Goal: Browse casually: Explore the website without a specific task or goal

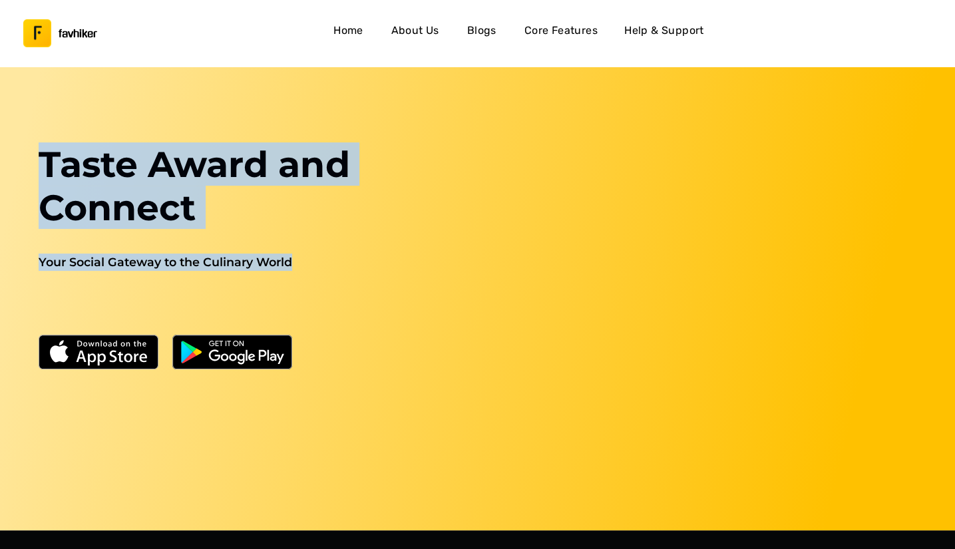
click at [289, 278] on div "Taste Award and Connect Your Social Gateway to the Culinary World" at bounding box center [194, 336] width 404 height 386
click at [295, 277] on h2 "Your Social Gateway to the Culinary World" at bounding box center [194, 291] width 388 height 76
click at [302, 269] on h2 "Your Social Gateway to the Culinary World" at bounding box center [194, 291] width 388 height 76
drag, startPoint x: 301, startPoint y: 265, endPoint x: 37, endPoint y: 157, distance: 284.9
click at [37, 157] on div "Taste Award and Connect Your Social Gateway to the Culinary World" at bounding box center [194, 336] width 404 height 386
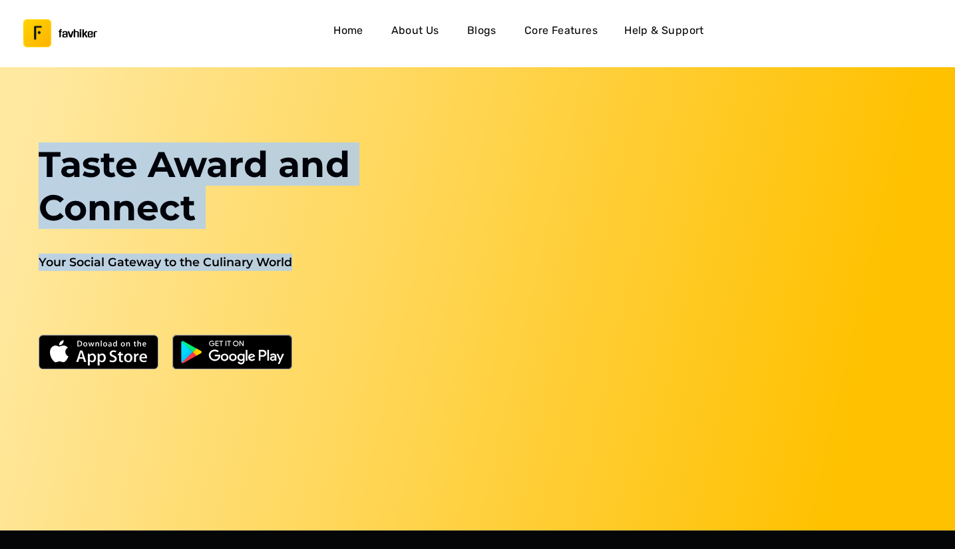
click at [37, 157] on h1 "Taste Award and Connect" at bounding box center [194, 195] width 388 height 105
drag, startPoint x: 47, startPoint y: 152, endPoint x: 290, endPoint y: 280, distance: 274.9
click at [290, 280] on div "Taste Award and Connect Your Social Gateway to the Culinary World" at bounding box center [194, 336] width 404 height 386
click at [294, 279] on h2 "Your Social Gateway to the Culinary World" at bounding box center [194, 291] width 388 height 76
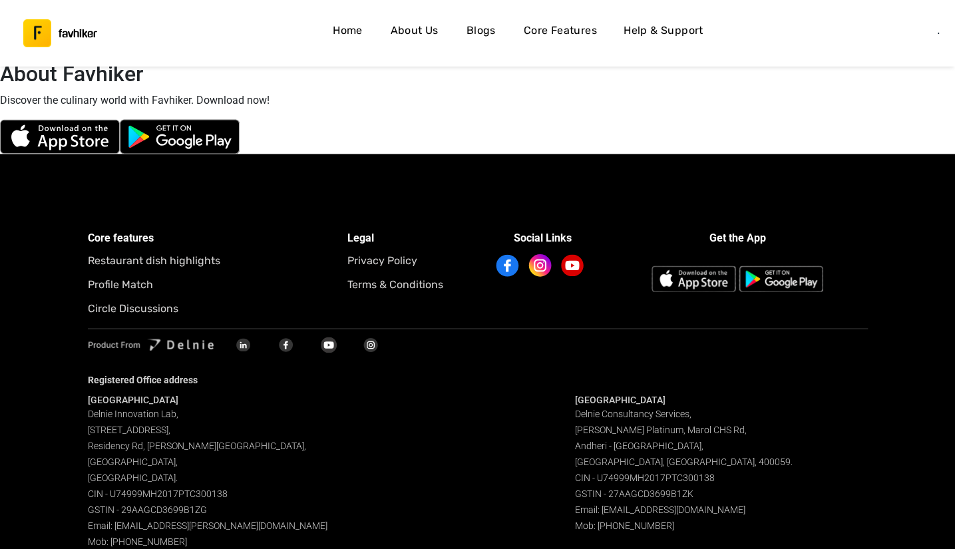
scroll to position [3939, 0]
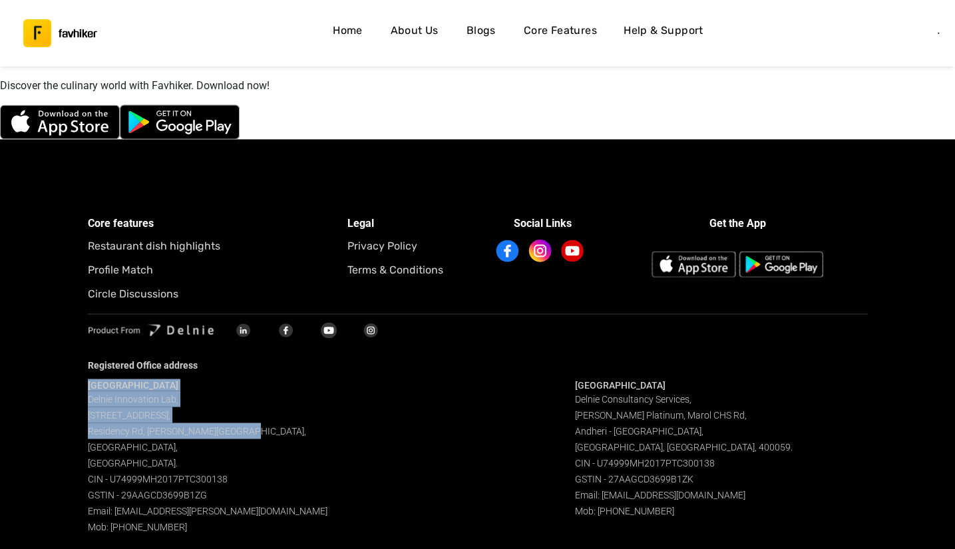
drag, startPoint x: 71, startPoint y: 374, endPoint x: 233, endPoint y: 432, distance: 171.9
click at [233, 432] on div "Core features Restaurant dish highlights Profile Match Circle Discussions Legal…" at bounding box center [477, 352] width 955 height 427
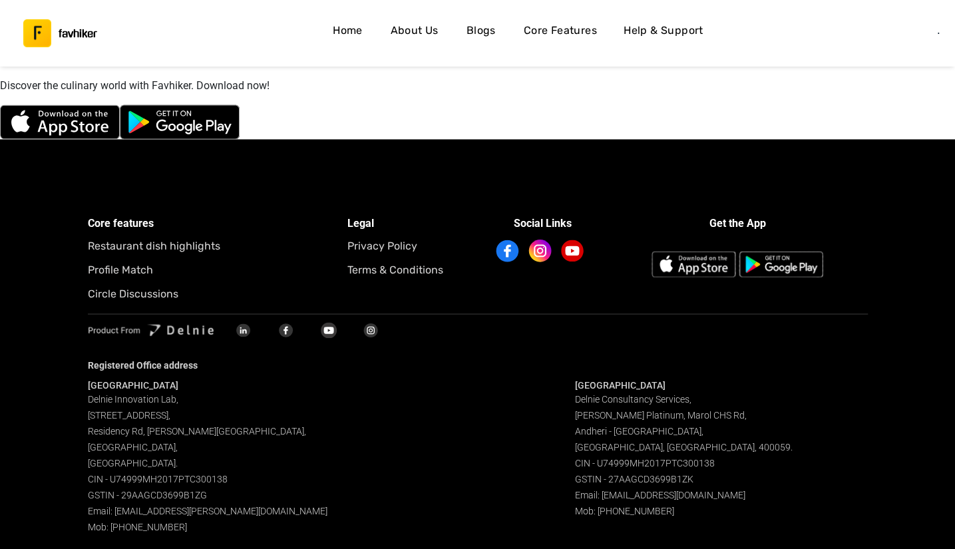
click at [483, 456] on div "Bangalore Delnie Innovation Lab[GEOGRAPHIC_DATA][STREET_ADDRESS][PERSON_NAME]. …" at bounding box center [478, 457] width 780 height 156
drag, startPoint x: 676, startPoint y: 509, endPoint x: 17, endPoint y: 190, distance: 731.9
click at [17, 190] on div "Core features Restaurant dish highlights Profile Match Circle Discussions Legal…" at bounding box center [477, 352] width 955 height 427
